Goal: Information Seeking & Learning: Learn about a topic

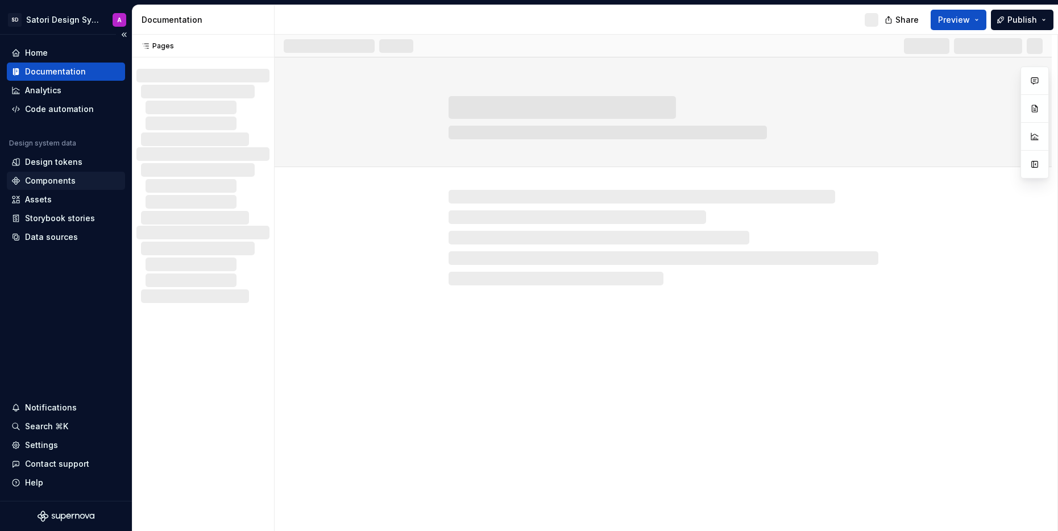
click at [49, 182] on div "Components" at bounding box center [50, 180] width 51 height 11
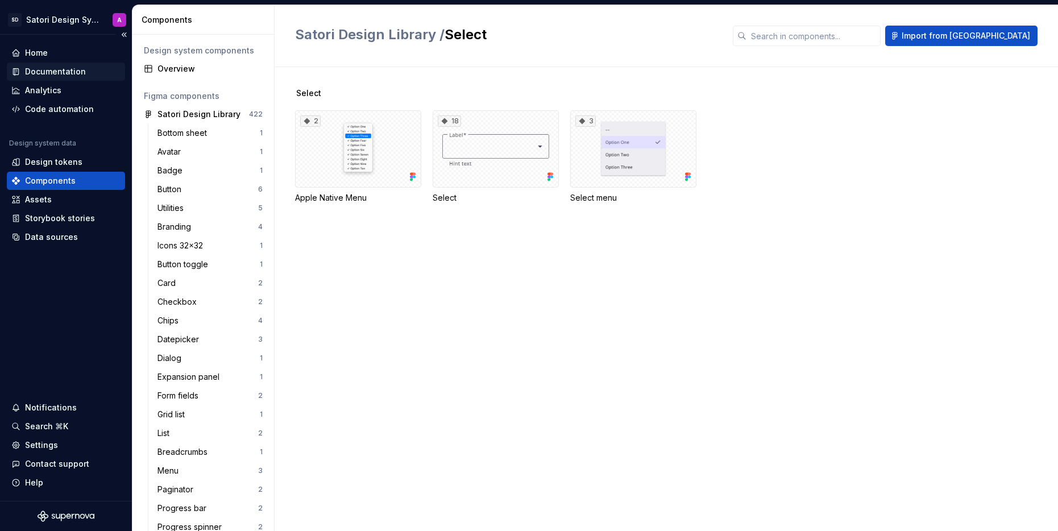
click at [65, 73] on div "Documentation" at bounding box center [55, 71] width 61 height 11
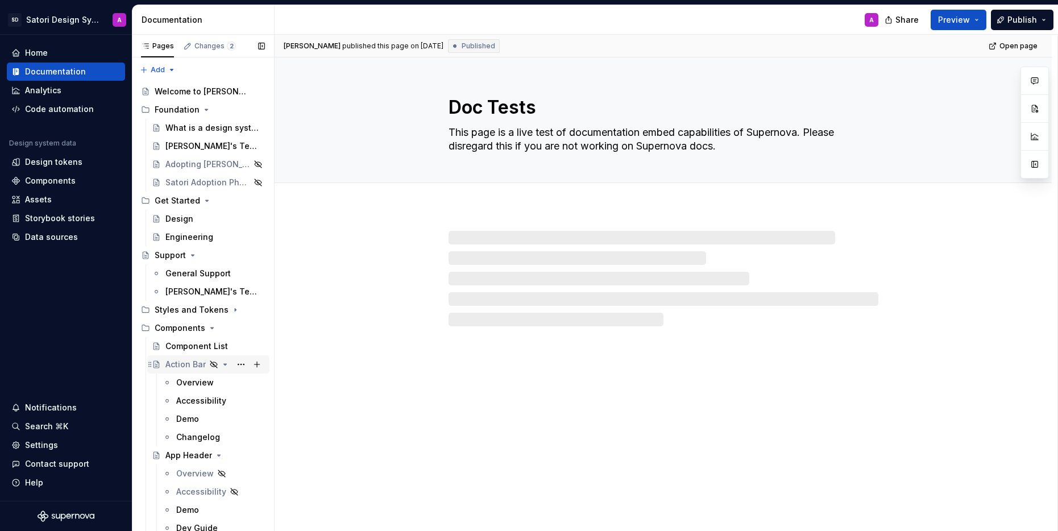
click at [185, 361] on div "Action Bar" at bounding box center [185, 364] width 40 height 11
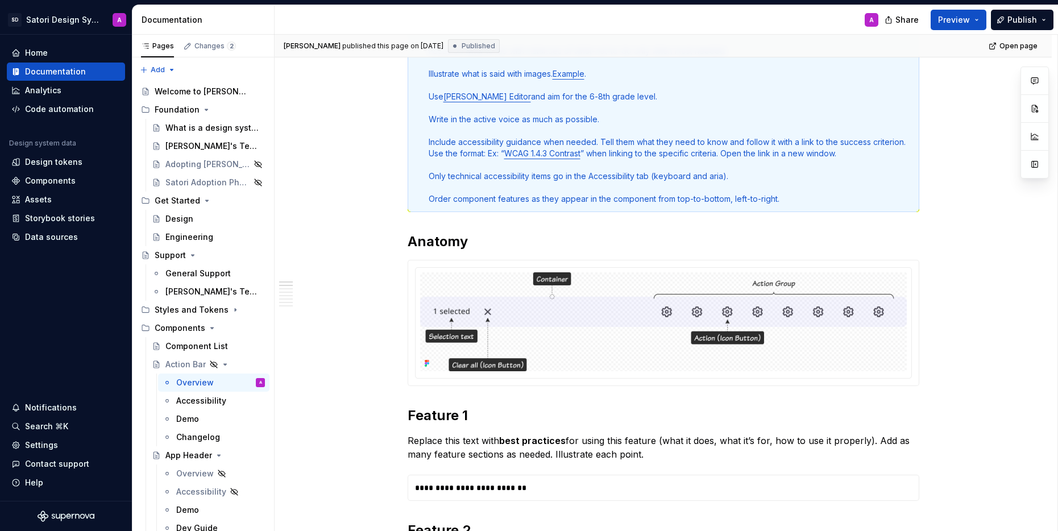
scroll to position [218, 0]
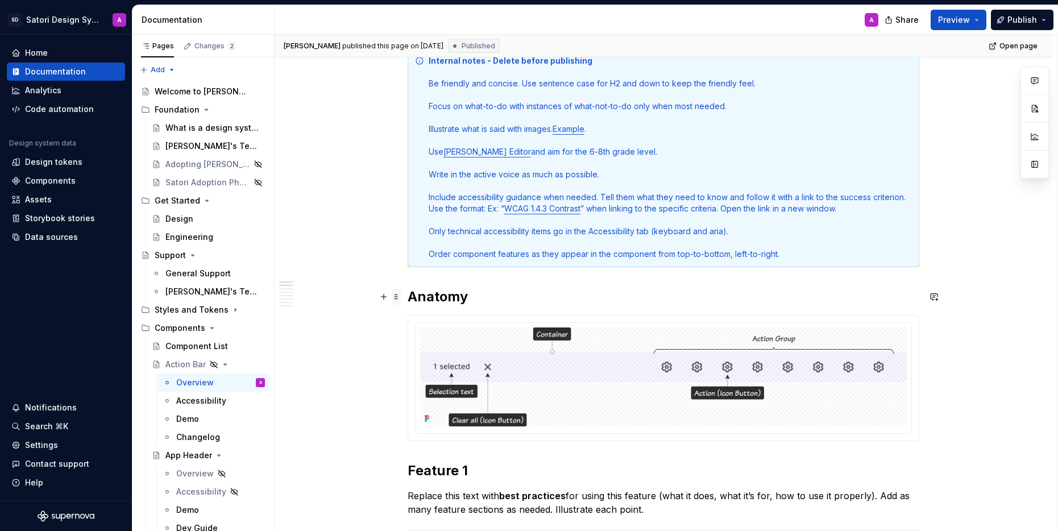
click at [401, 302] on span at bounding box center [396, 297] width 9 height 16
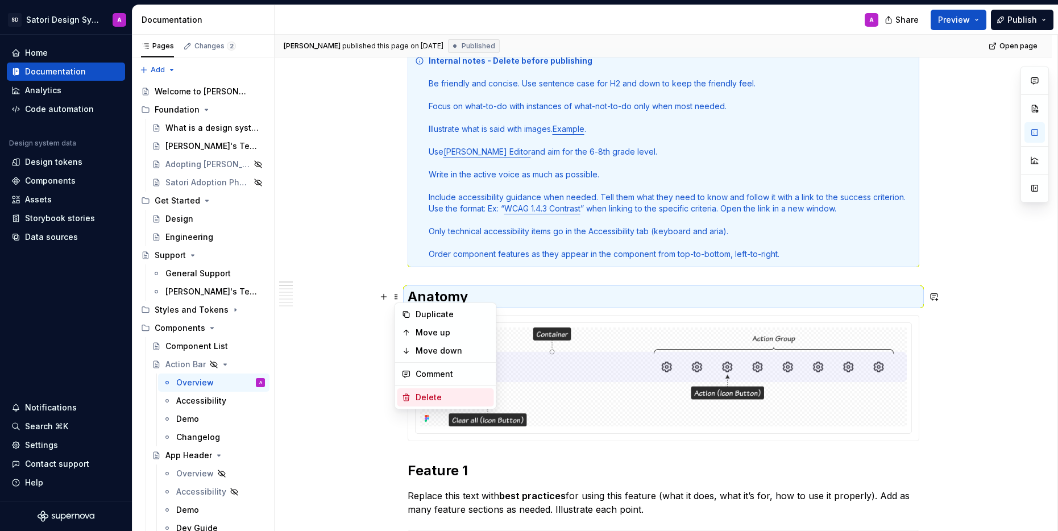
click at [440, 398] on div "Delete" at bounding box center [453, 397] width 74 height 11
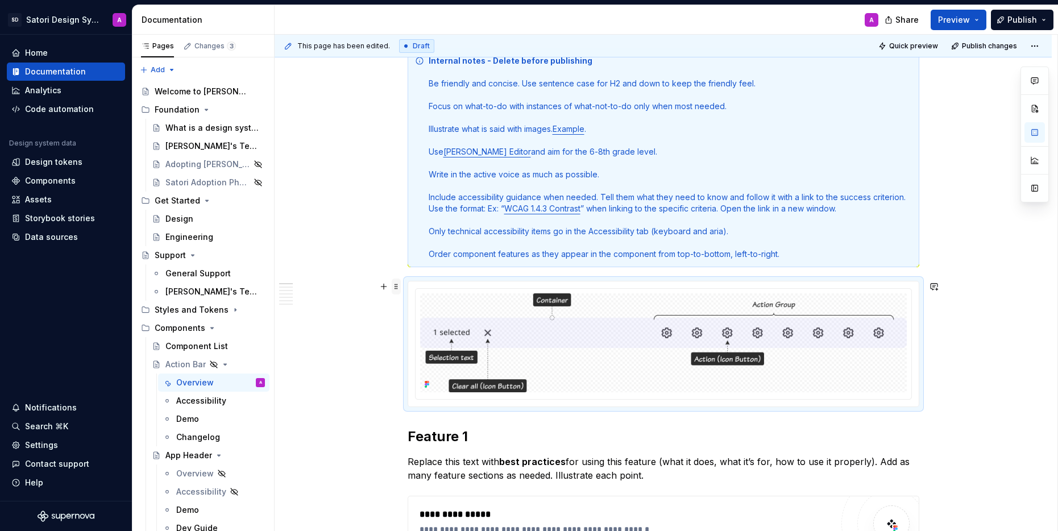
click at [398, 289] on span at bounding box center [396, 287] width 9 height 16
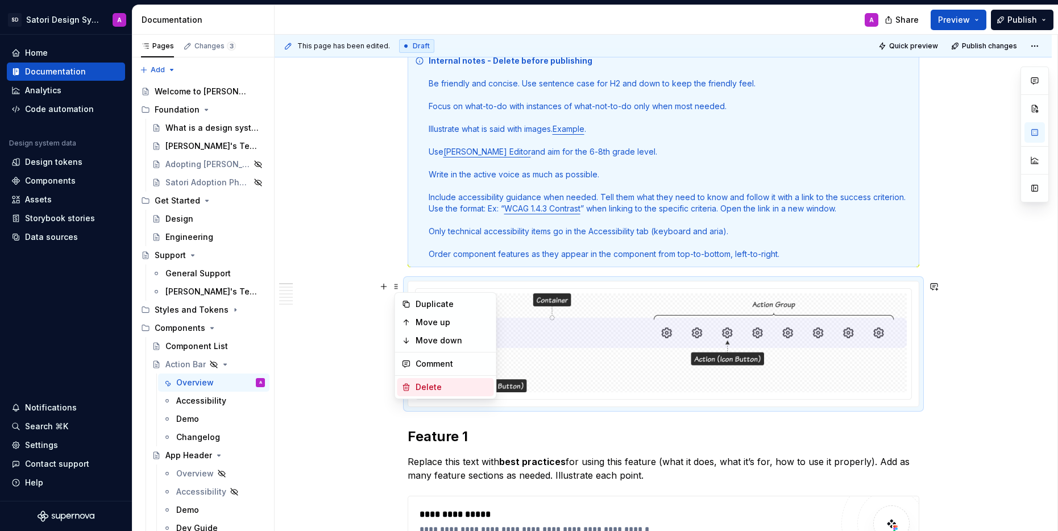
click at [434, 386] on div "Delete" at bounding box center [453, 387] width 74 height 11
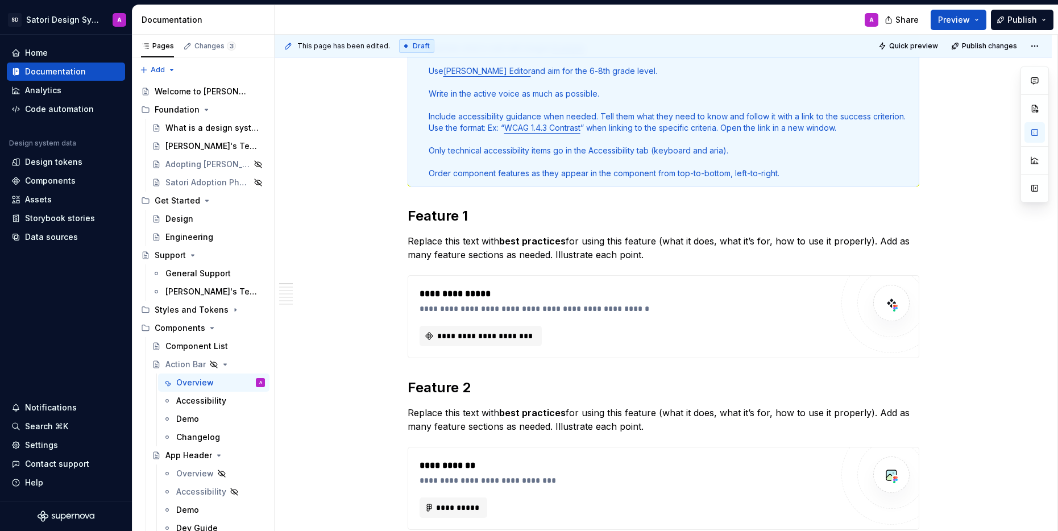
scroll to position [0, 0]
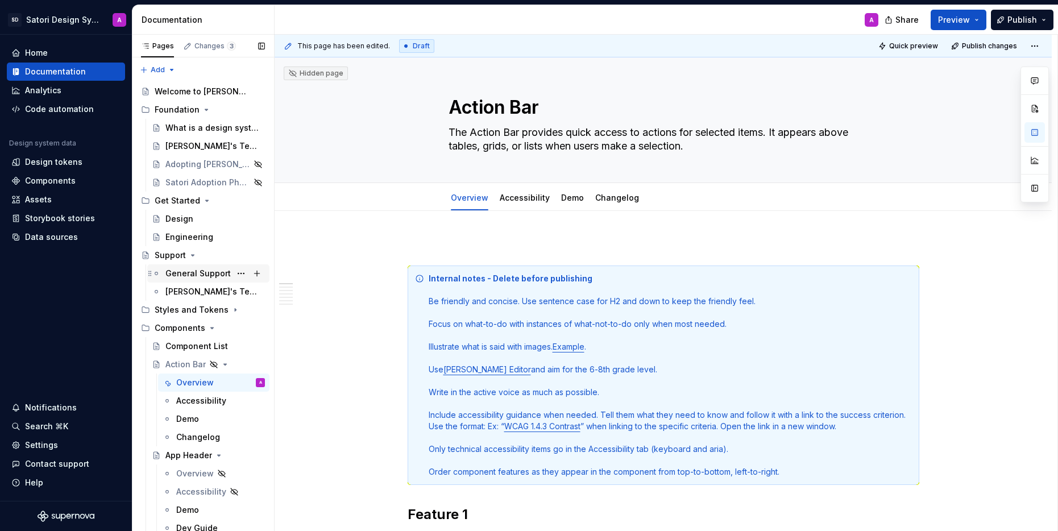
click at [192, 273] on div "General Support" at bounding box center [197, 273] width 65 height 11
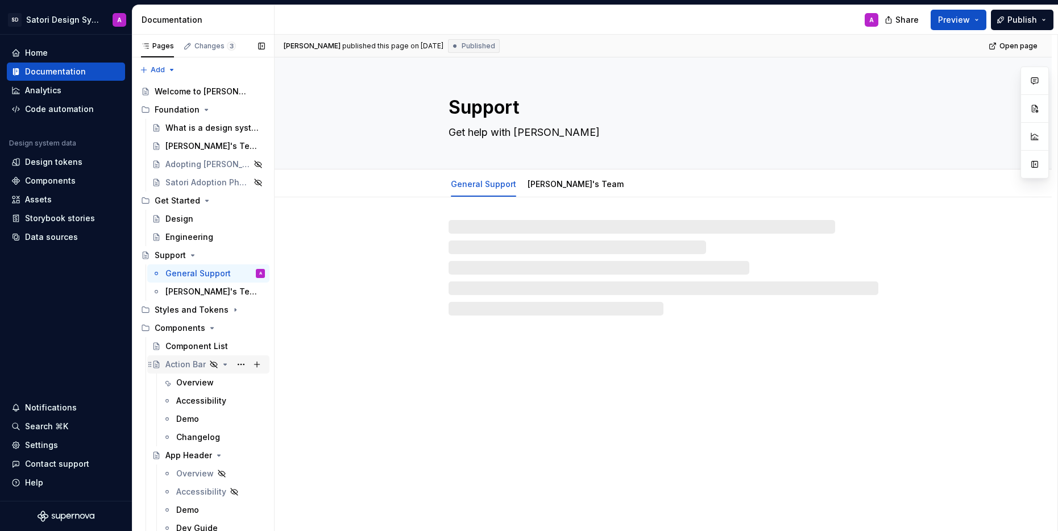
click at [195, 364] on div "Action Bar" at bounding box center [185, 364] width 40 height 11
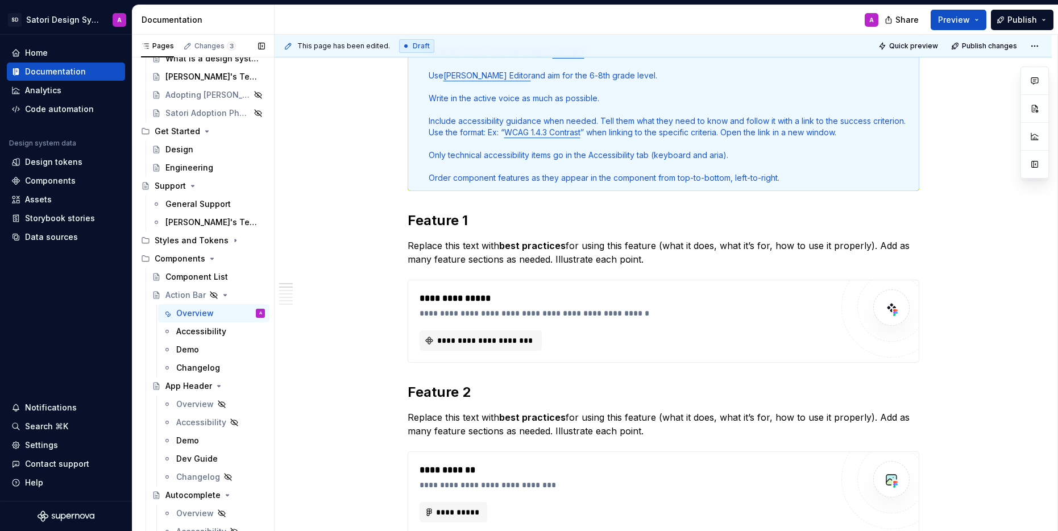
scroll to position [180, 0]
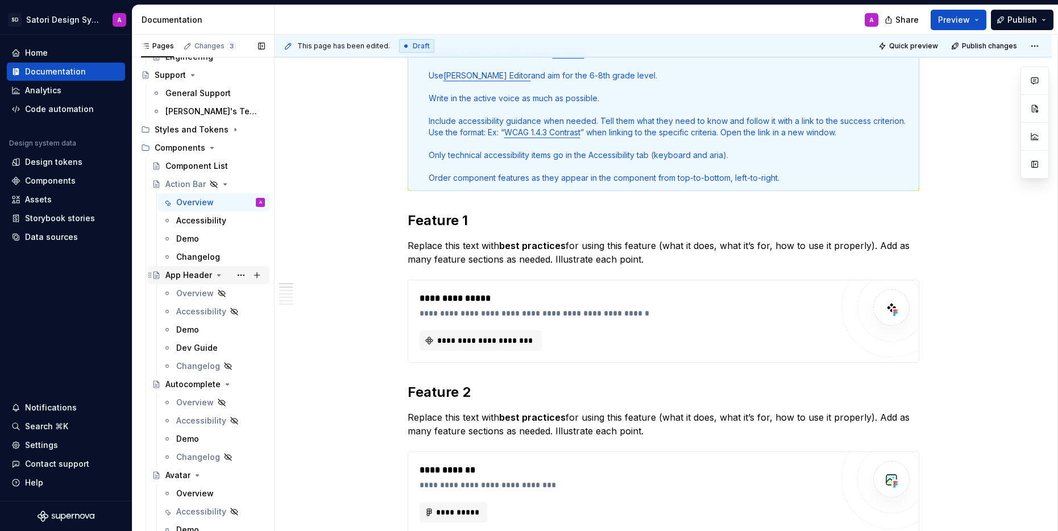
click at [178, 279] on div "App Header" at bounding box center [188, 275] width 47 height 11
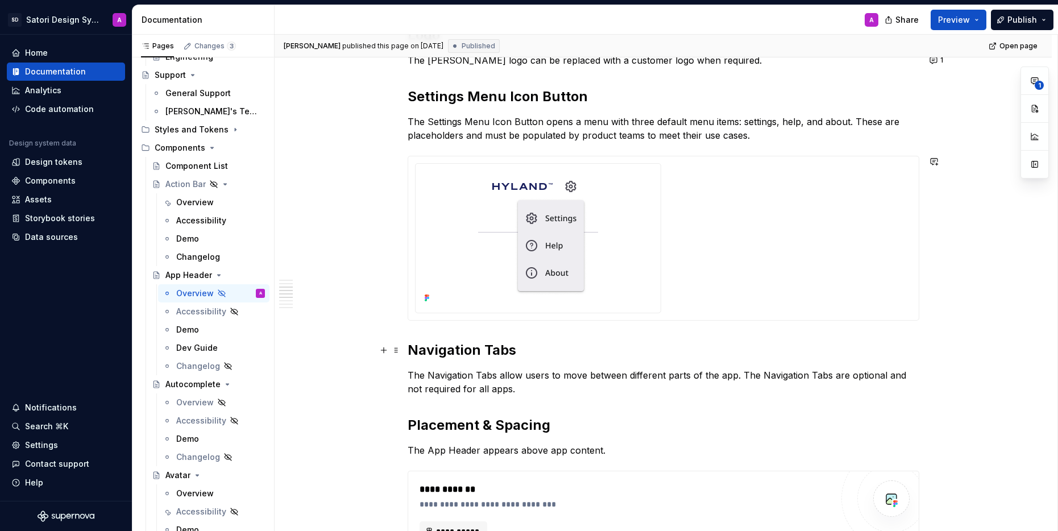
scroll to position [503, 0]
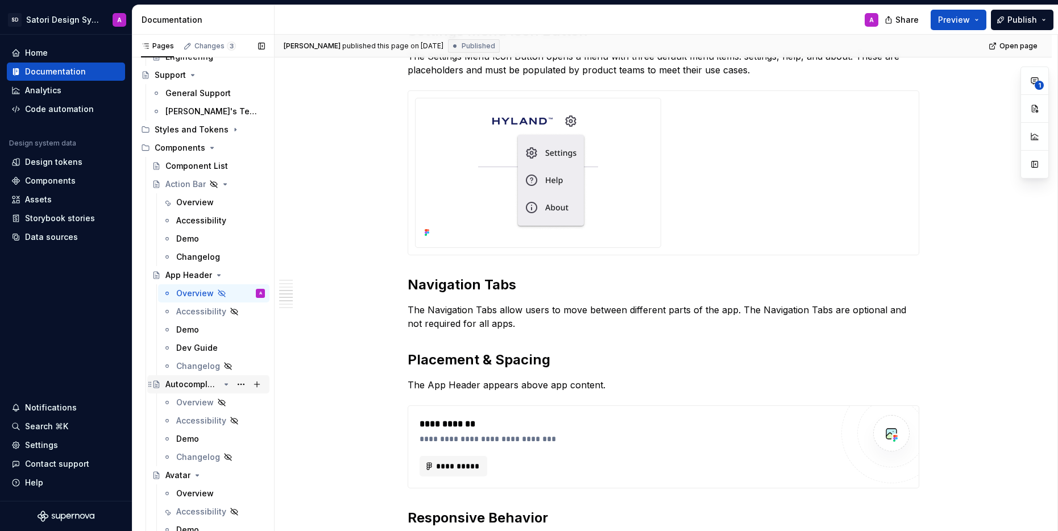
click at [198, 387] on div "Autocomplete" at bounding box center [192, 384] width 54 height 11
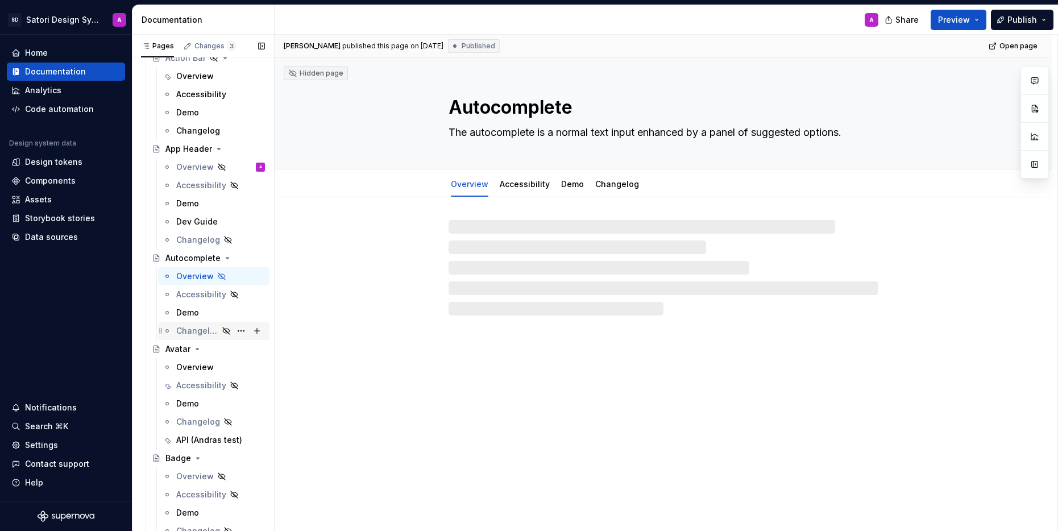
scroll to position [340, 0]
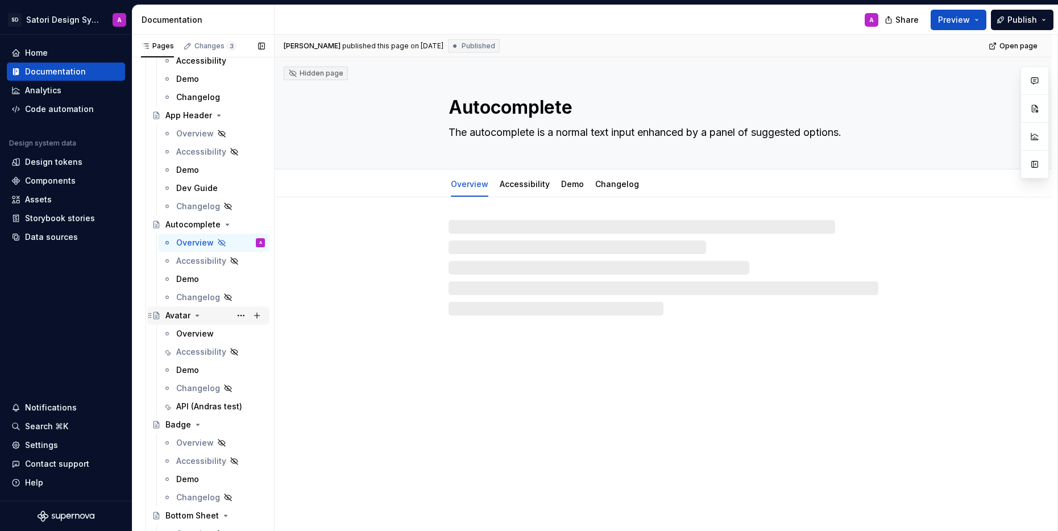
click at [175, 317] on div "Avatar" at bounding box center [177, 315] width 25 height 11
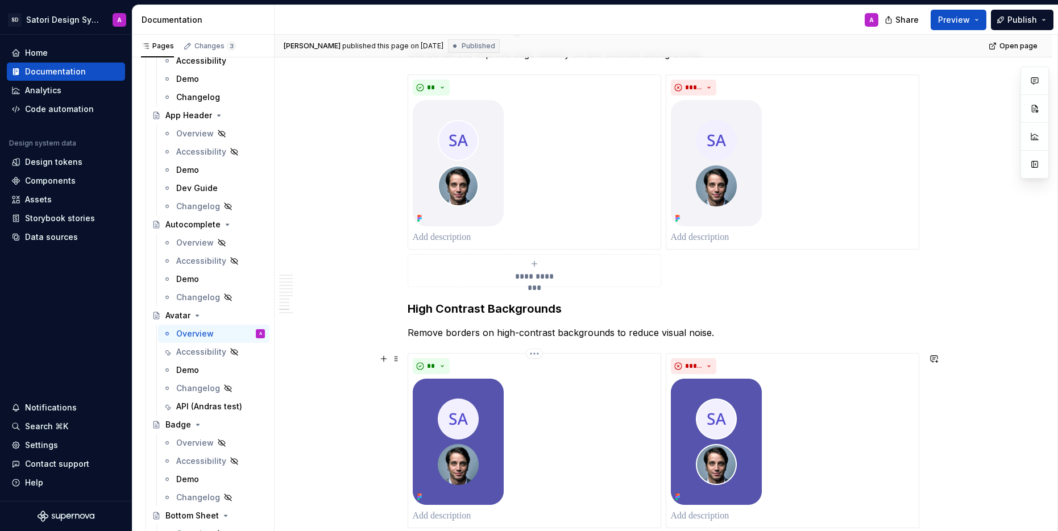
scroll to position [2179, 0]
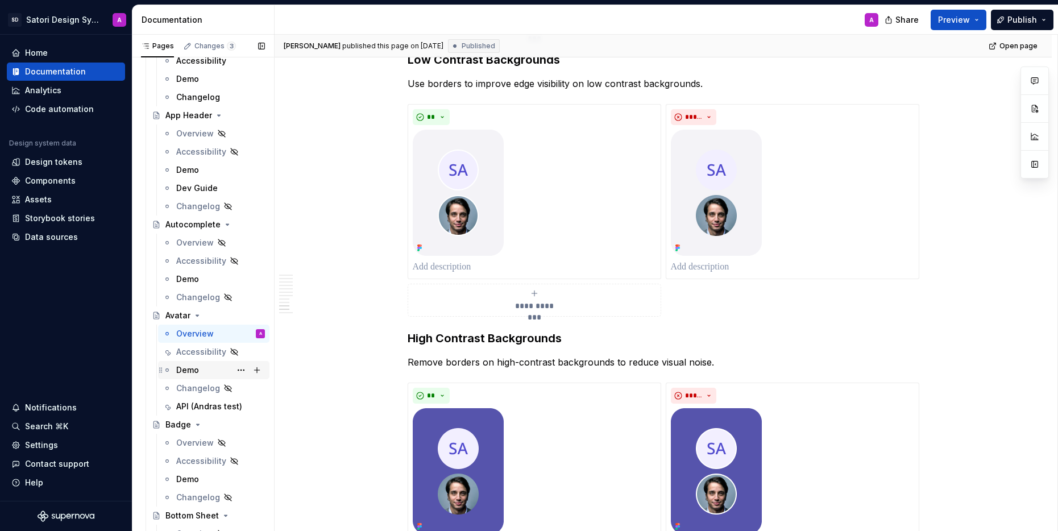
click at [212, 368] on div "Demo" at bounding box center [220, 370] width 89 height 16
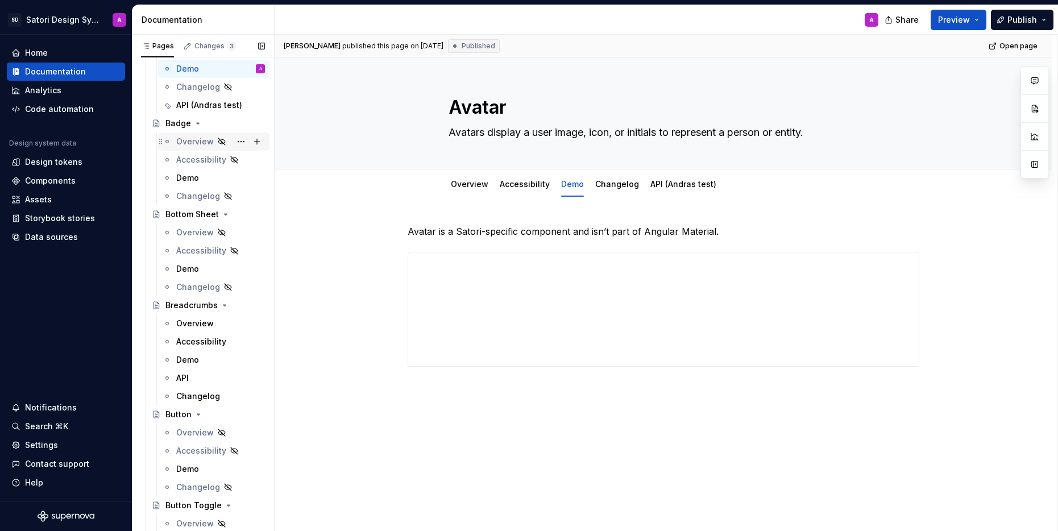
scroll to position [648, 0]
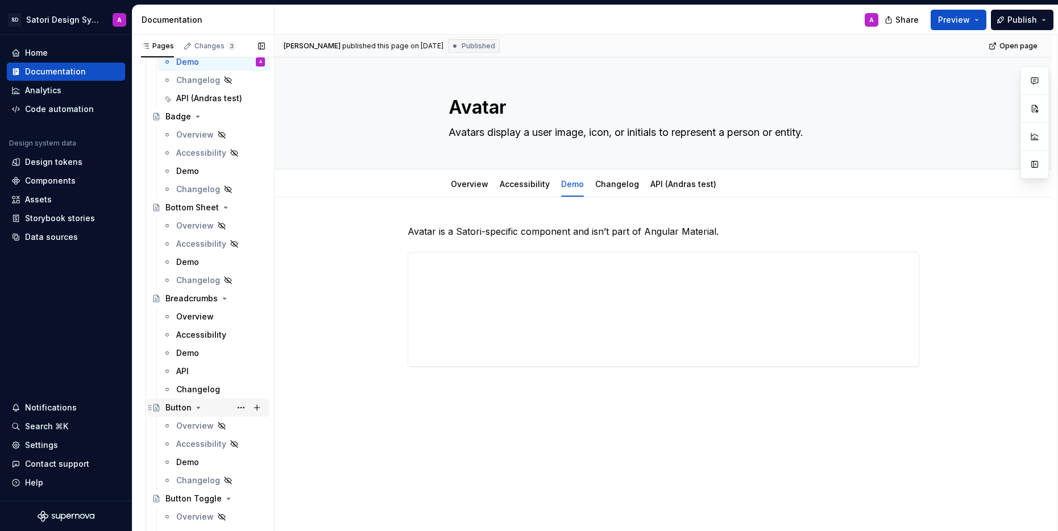
click at [180, 407] on div "Button" at bounding box center [178, 407] width 26 height 11
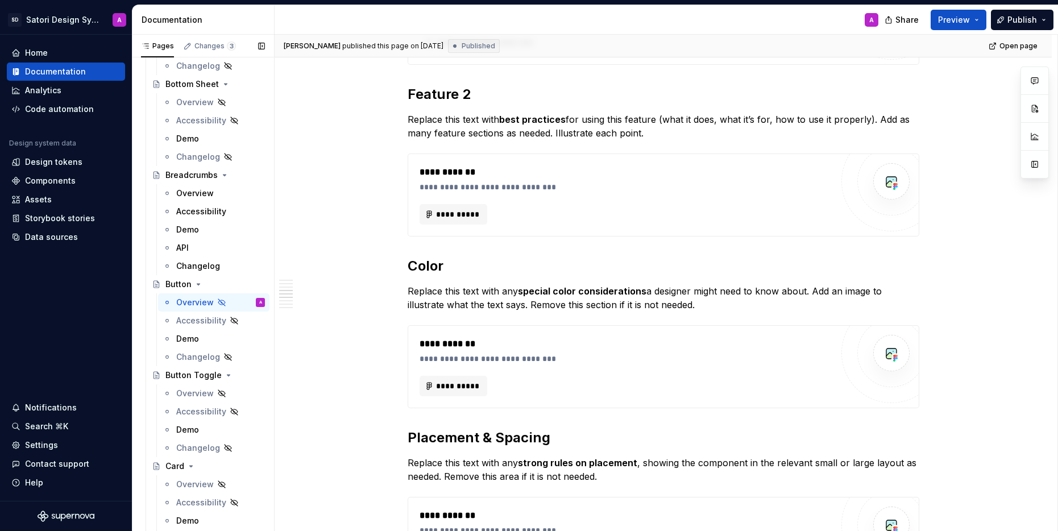
scroll to position [806, 0]
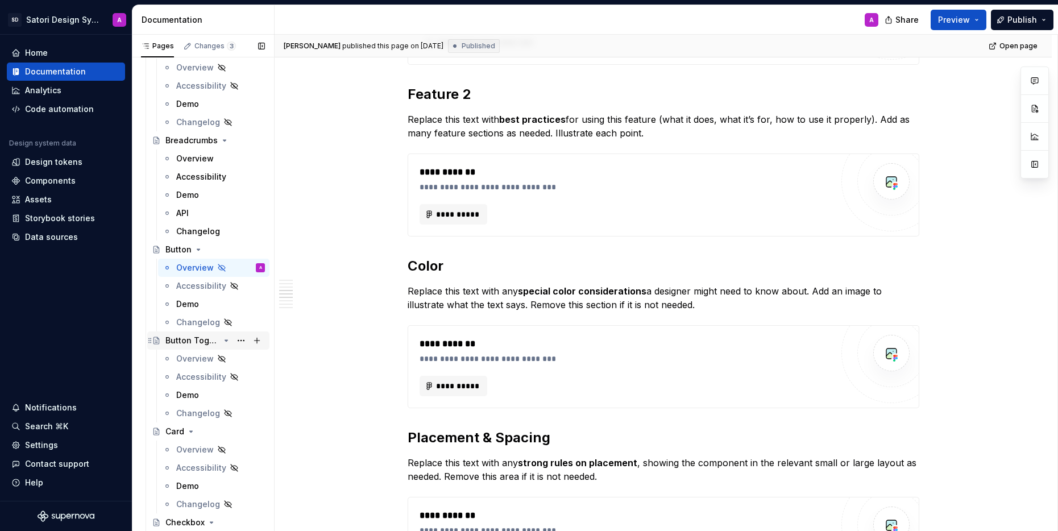
click at [188, 345] on div "Button Toggle" at bounding box center [192, 340] width 54 height 11
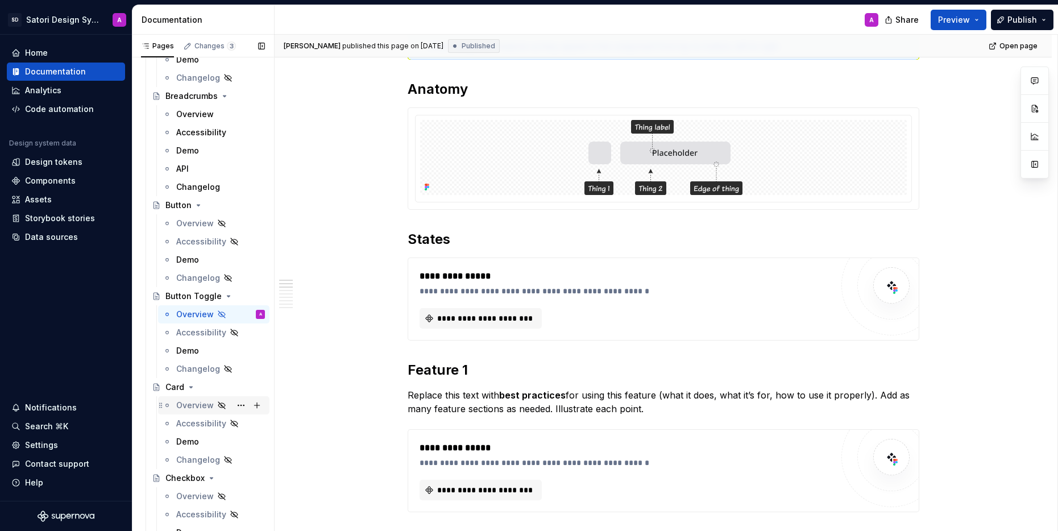
scroll to position [891, 0]
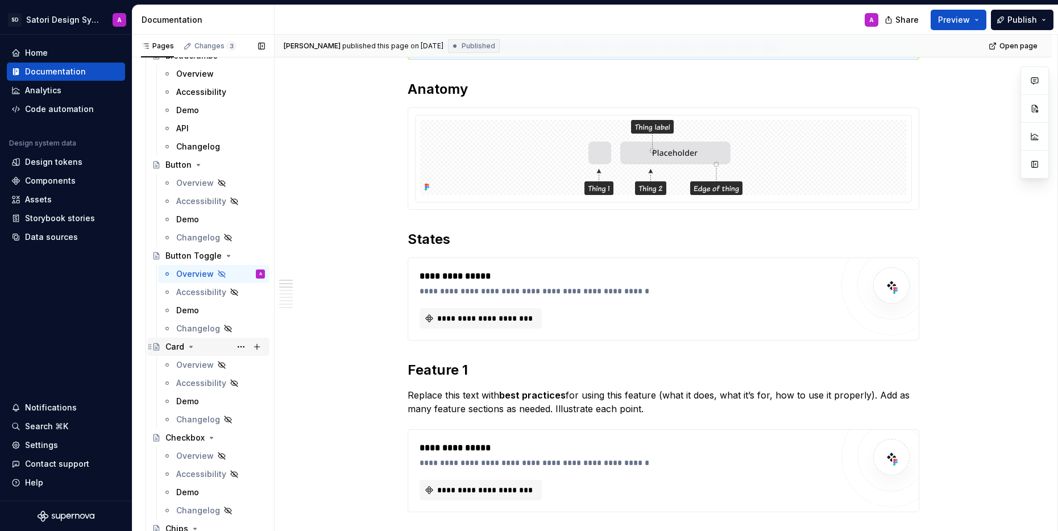
click at [180, 351] on div "Card" at bounding box center [174, 346] width 19 height 11
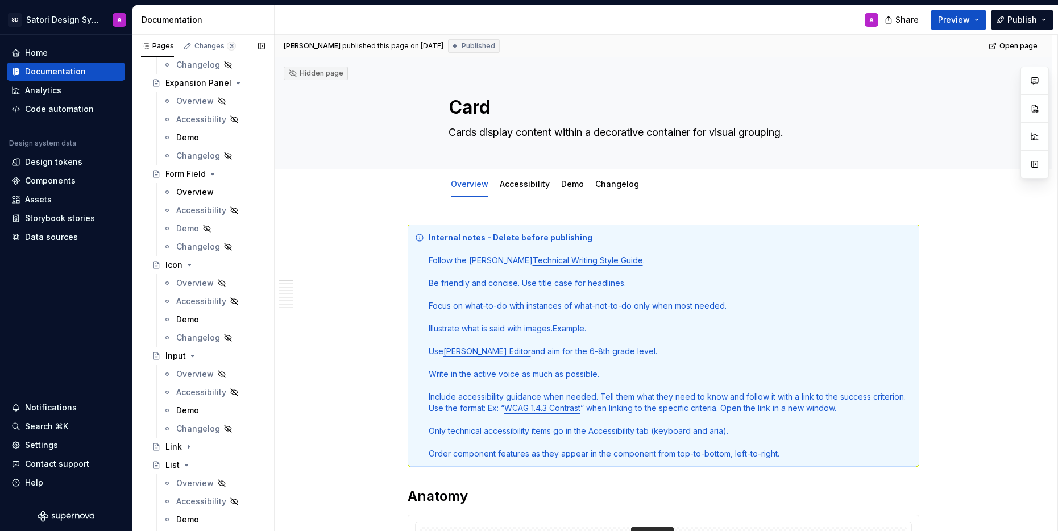
scroll to position [1725, 0]
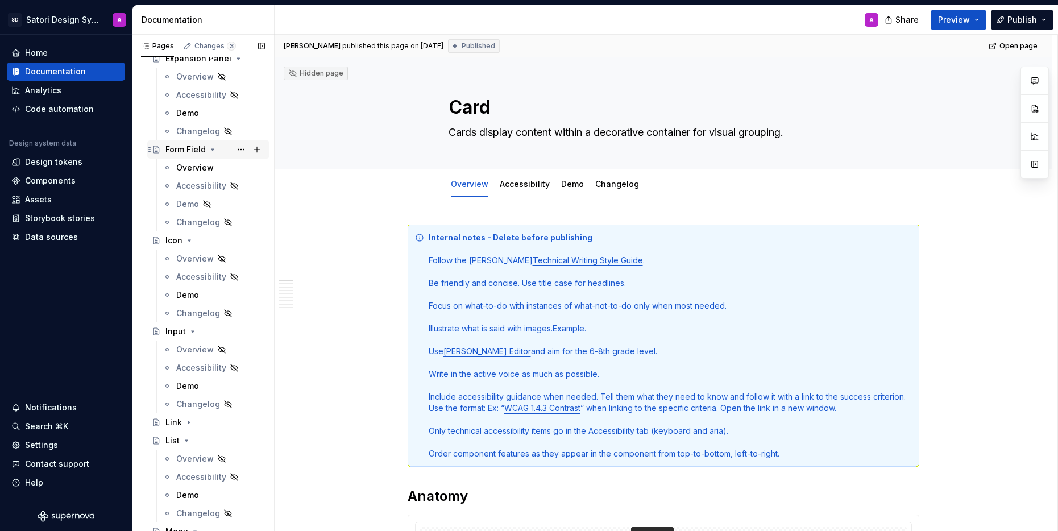
click at [171, 147] on div "Form Field" at bounding box center [185, 149] width 40 height 11
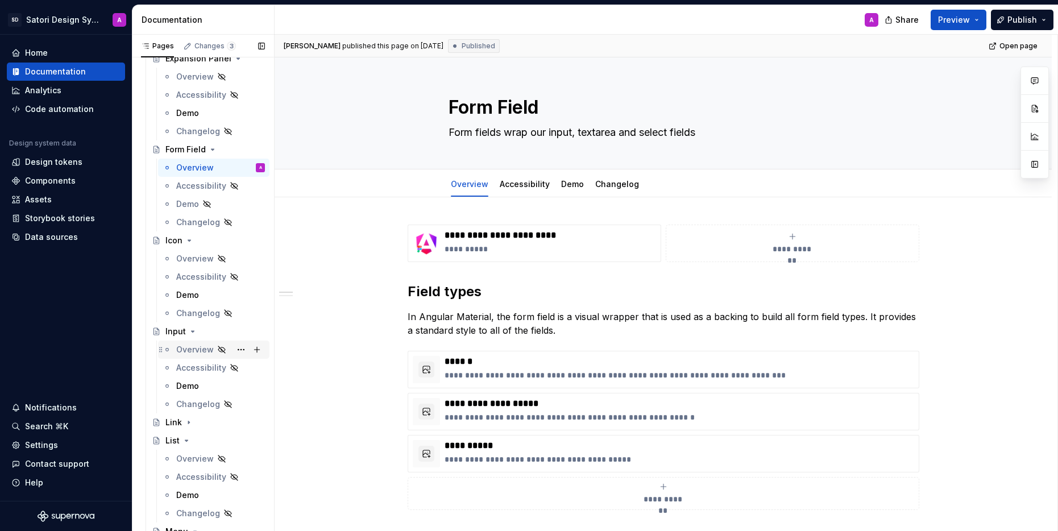
scroll to position [1881, 0]
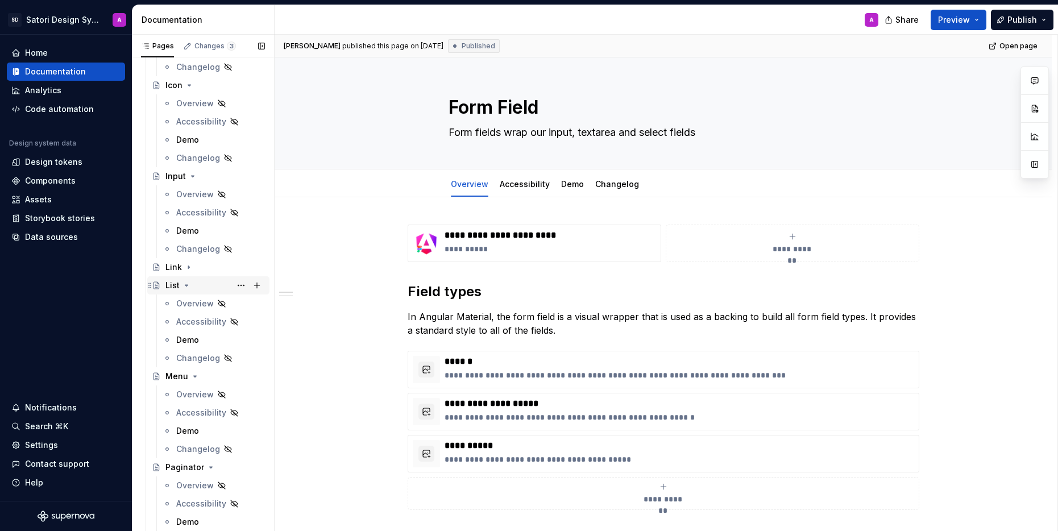
click at [180, 287] on div "List" at bounding box center [215, 286] width 100 height 16
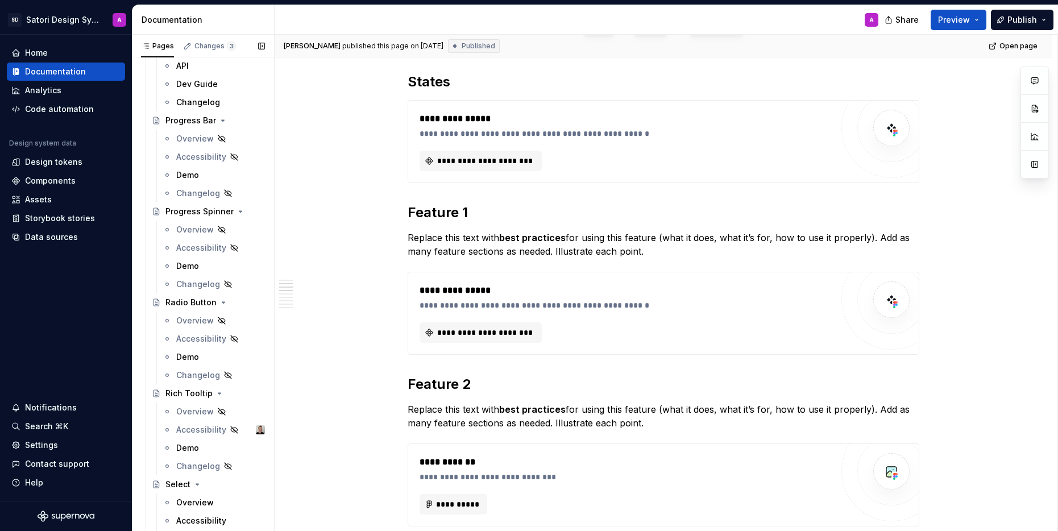
scroll to position [2489, 0]
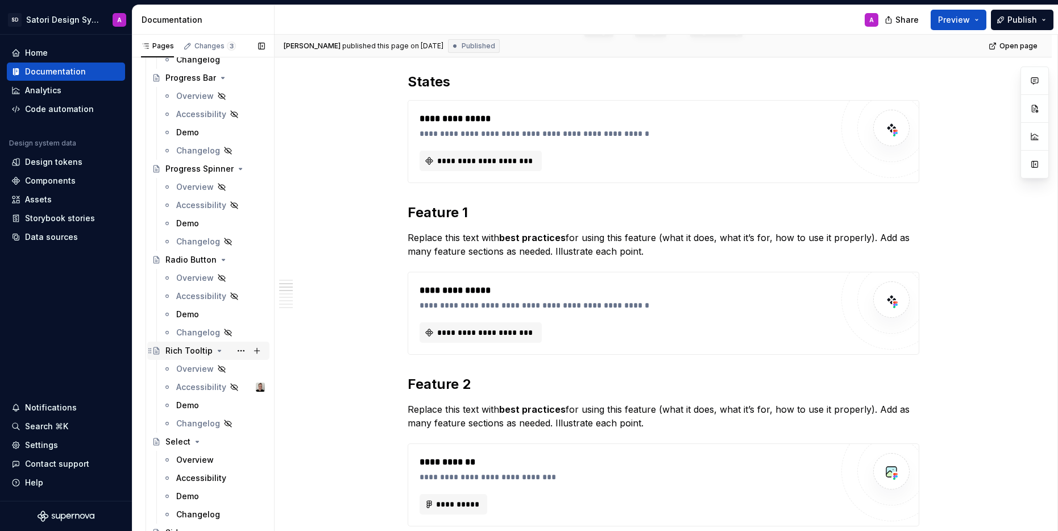
click at [197, 351] on div "Rich Tooltip" at bounding box center [188, 350] width 47 height 11
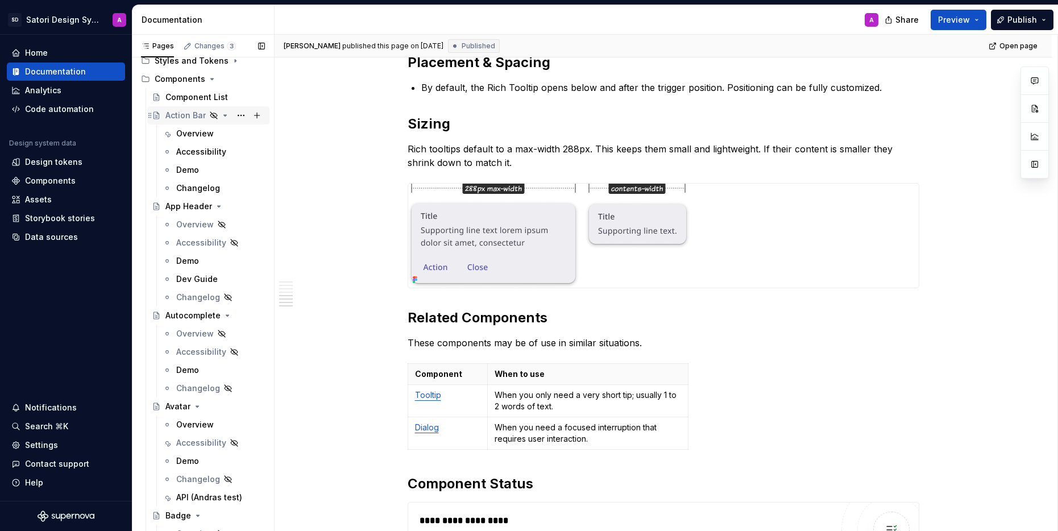
scroll to position [256, 0]
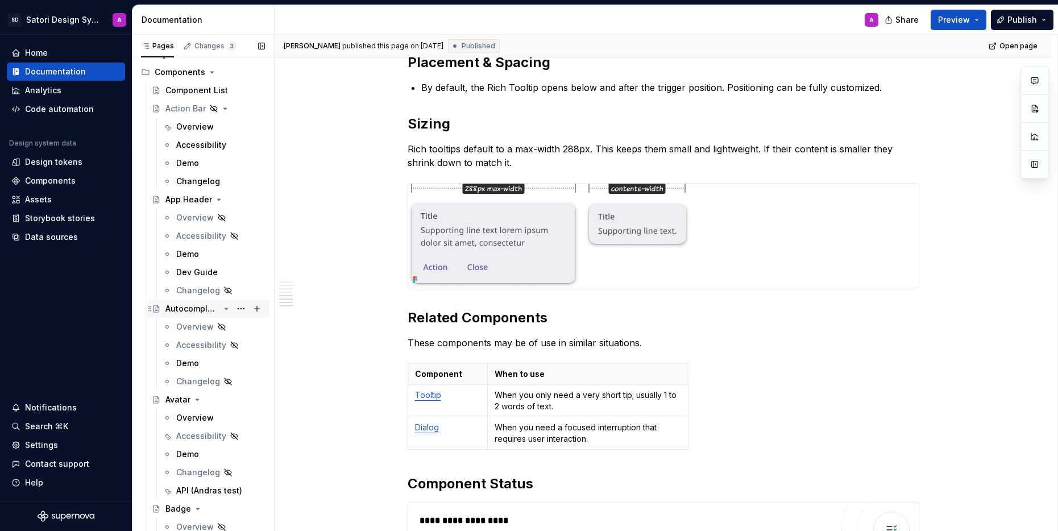
click at [197, 307] on div "Autocomplete" at bounding box center [192, 308] width 54 height 11
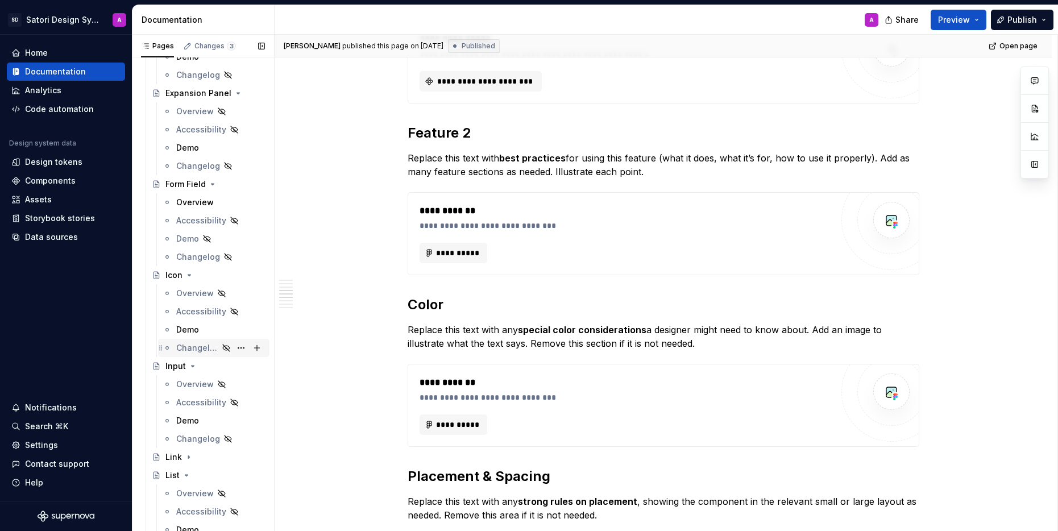
scroll to position [1689, 0]
click at [179, 370] on div "Input" at bounding box center [175, 368] width 20 height 11
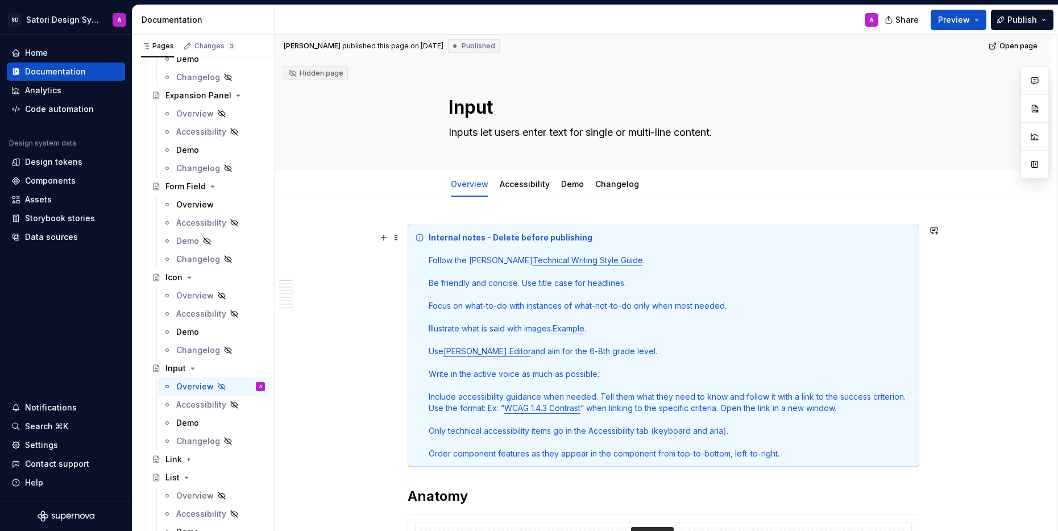
type textarea "*"
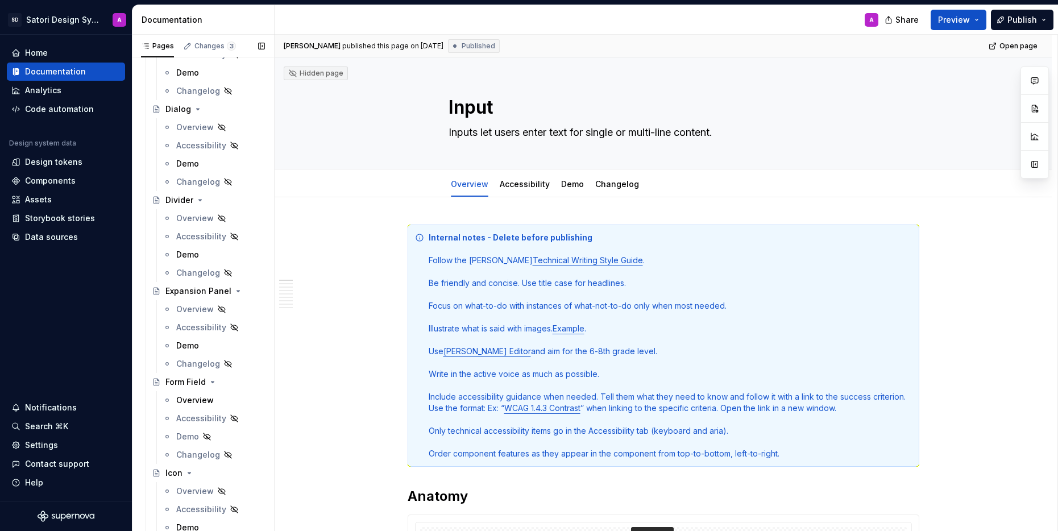
scroll to position [1499, 0]
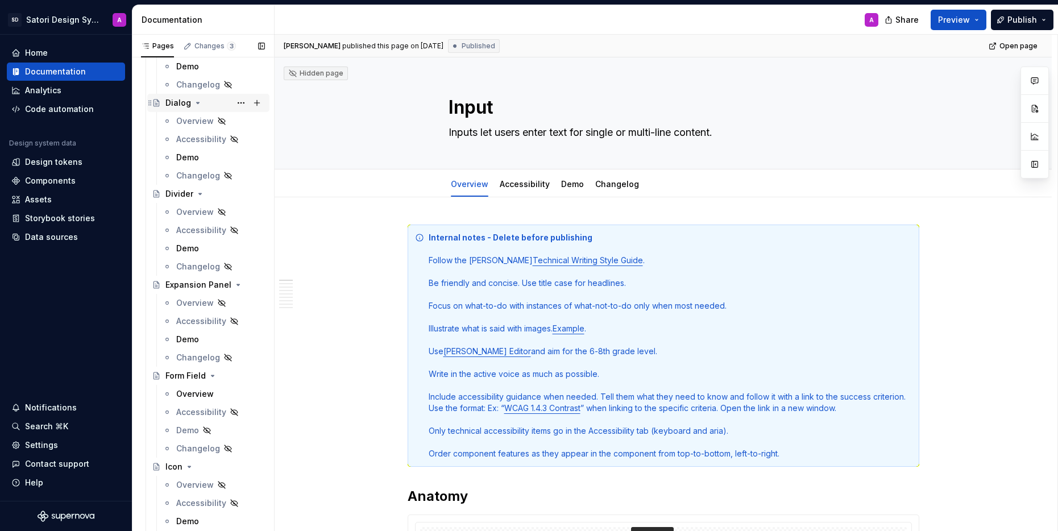
click at [175, 97] on div "Dialog" at bounding box center [178, 102] width 26 height 11
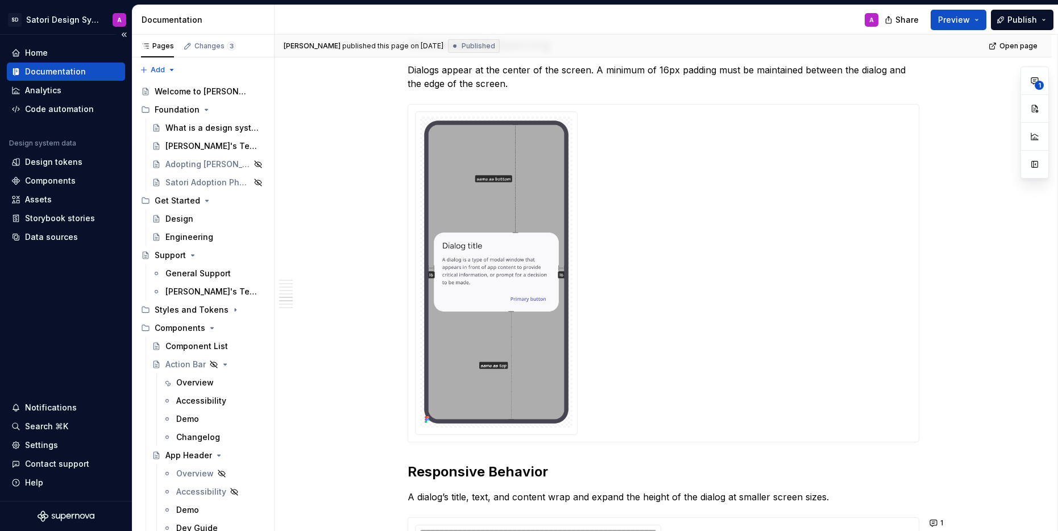
click at [73, 71] on div "Documentation" at bounding box center [55, 71] width 61 height 11
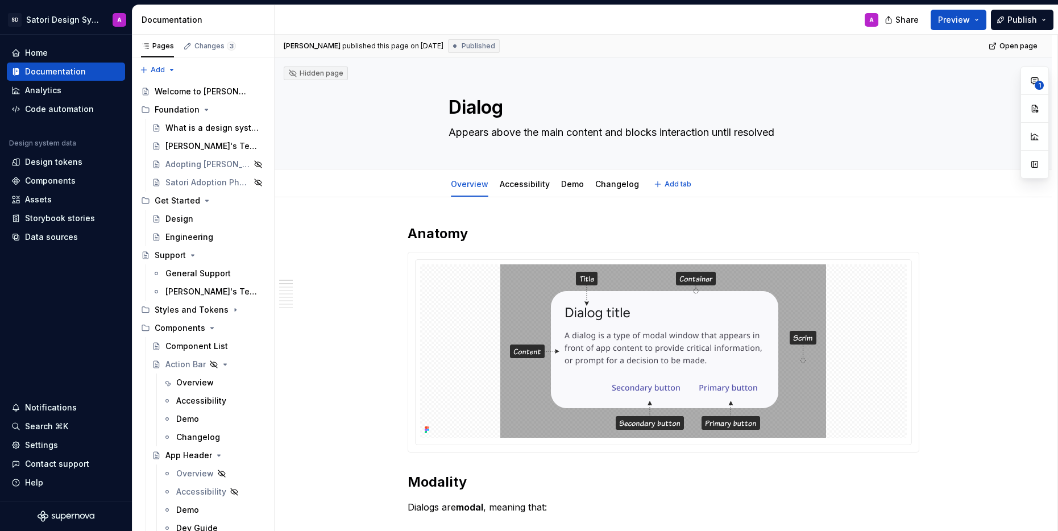
type textarea "*"
